Goal: Task Accomplishment & Management: Manage account settings

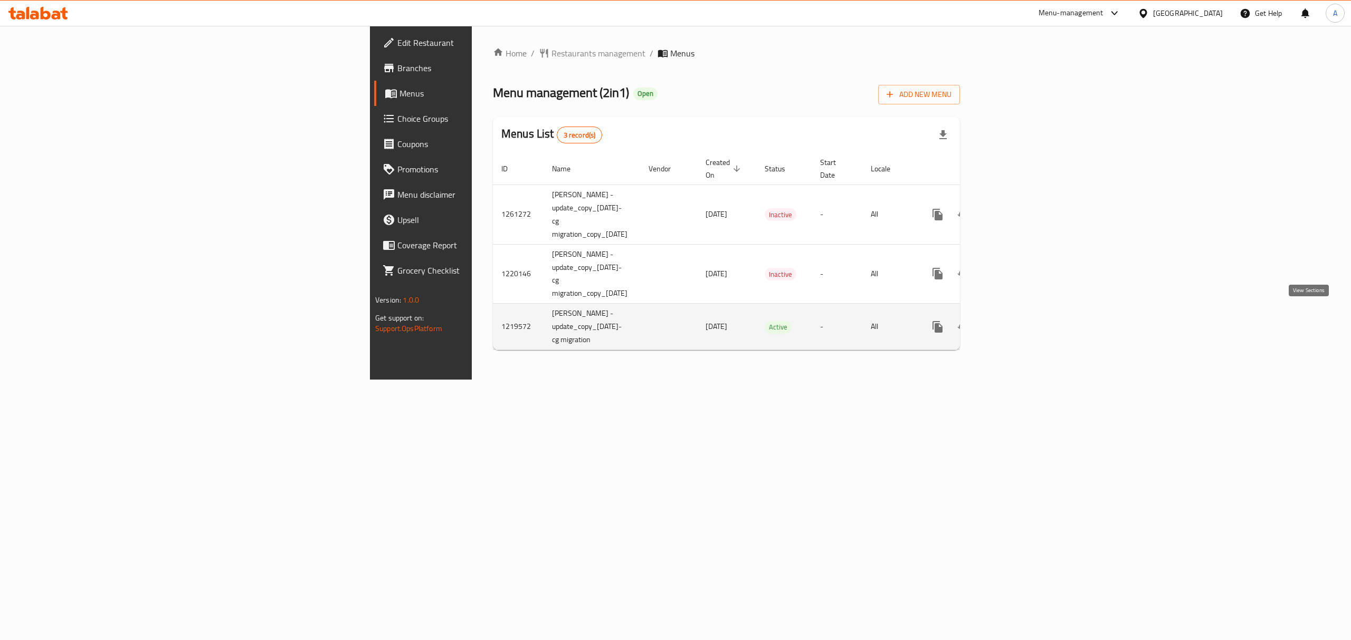
click at [1026, 317] on link "enhanced table" at bounding box center [1013, 326] width 25 height 25
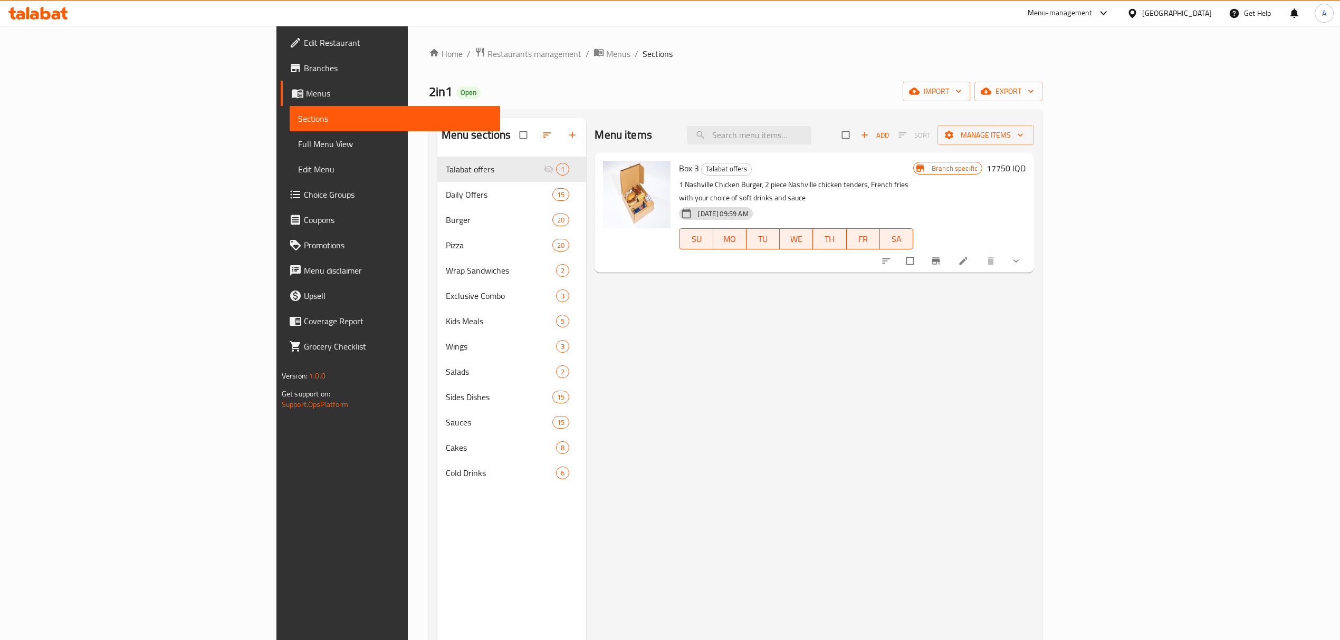
click at [39, 9] on icon at bounding box center [38, 13] width 60 height 13
